Goal: Task Accomplishment & Management: Manage account settings

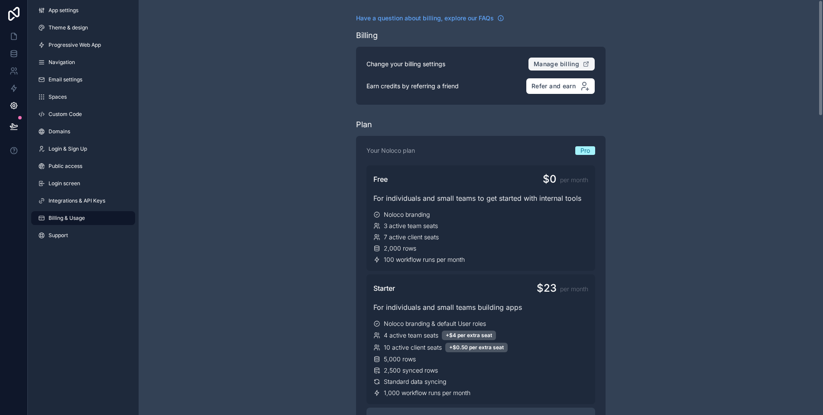
click at [555, 63] on span "Manage billing" at bounding box center [555, 64] width 45 height 8
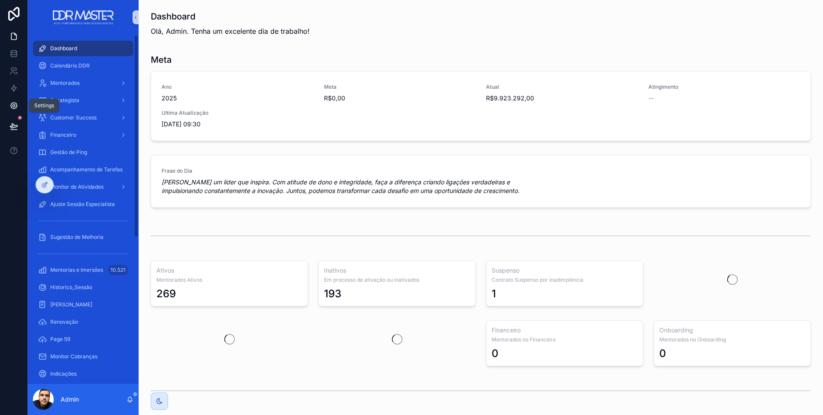
click at [16, 104] on icon at bounding box center [14, 105] width 9 height 9
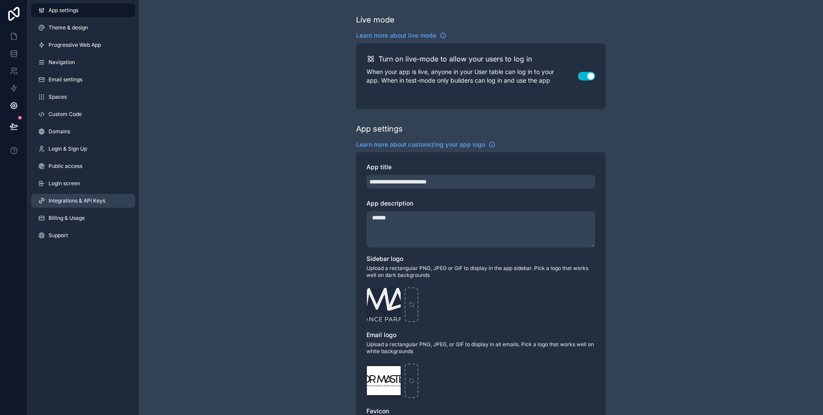
click at [67, 198] on span "Integrations & API Keys" at bounding box center [76, 200] width 57 height 7
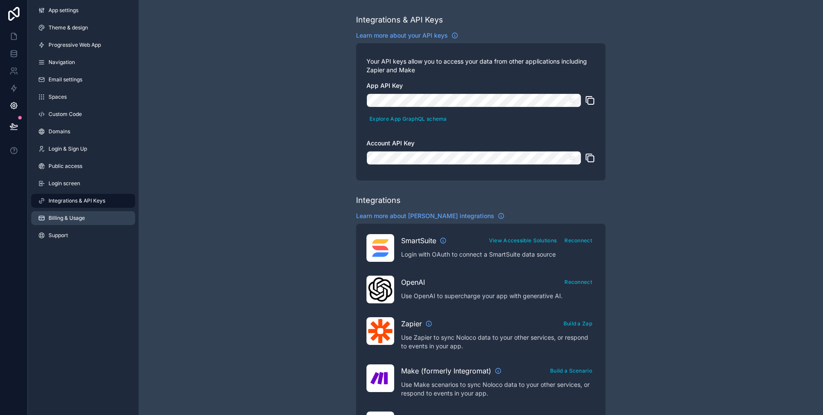
click at [66, 217] on span "Billing & Usage" at bounding box center [66, 218] width 36 height 7
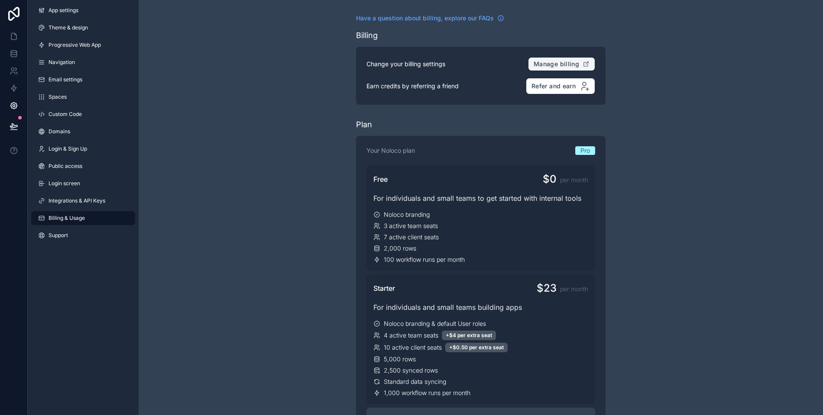
click at [566, 65] on span "Manage billing" at bounding box center [555, 64] width 45 height 8
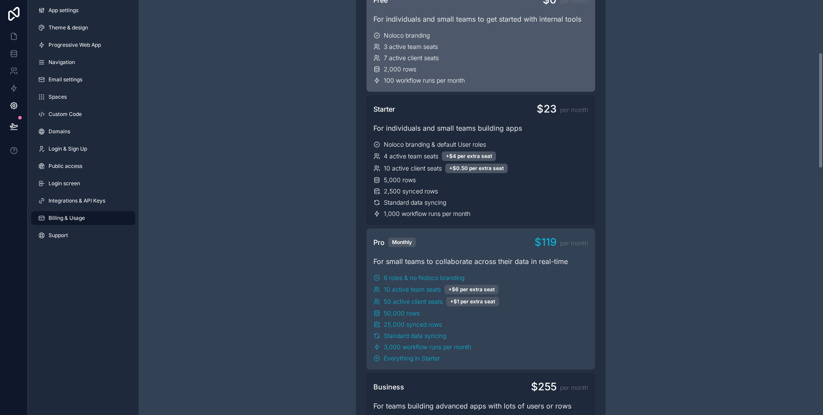
scroll to position [188, 0]
